Goal: Complete application form

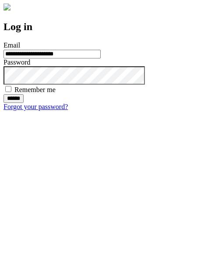
type input "**********"
click at [24, 103] on input "******" at bounding box center [13, 98] width 20 height 9
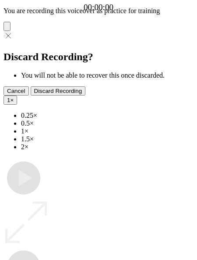
type input "**********"
